Goal: Transaction & Acquisition: Book appointment/travel/reservation

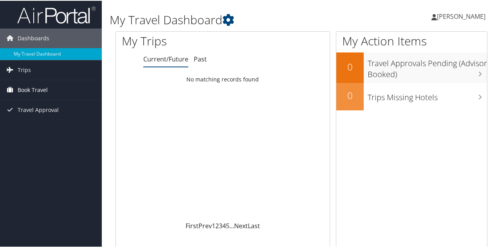
click at [33, 90] on span "Book Travel" at bounding box center [33, 90] width 30 height 20
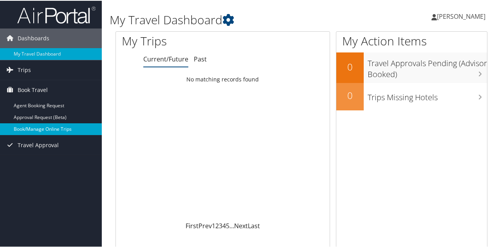
click at [36, 125] on link "Book/Manage Online Trips" at bounding box center [51, 129] width 102 height 12
